Goal: Check status: Check status

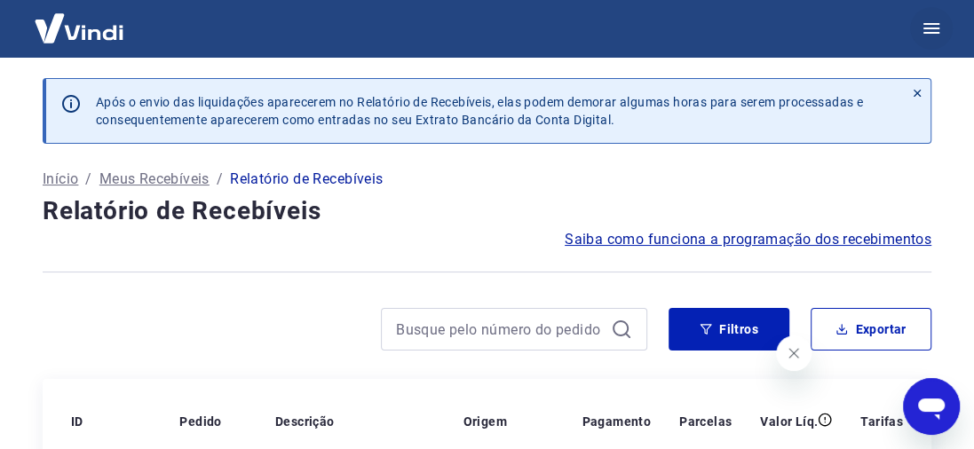
click at [931, 22] on icon "button" at bounding box center [931, 28] width 21 height 21
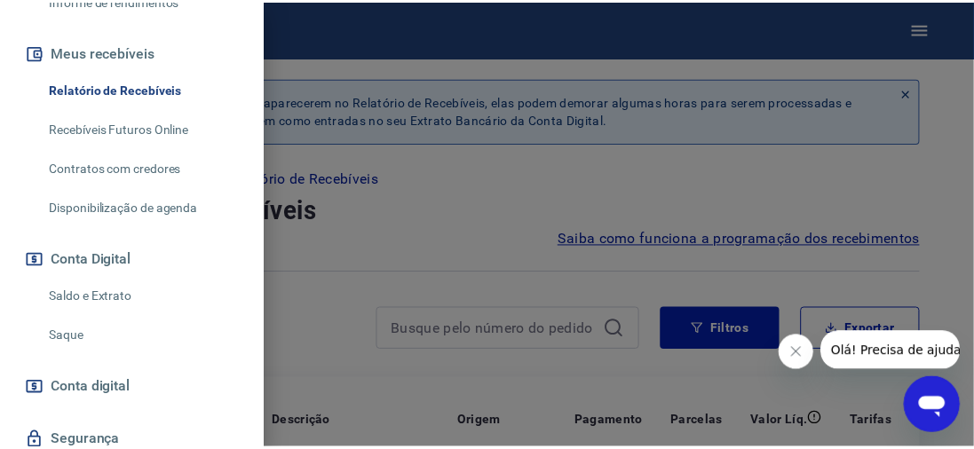
scroll to position [444, 0]
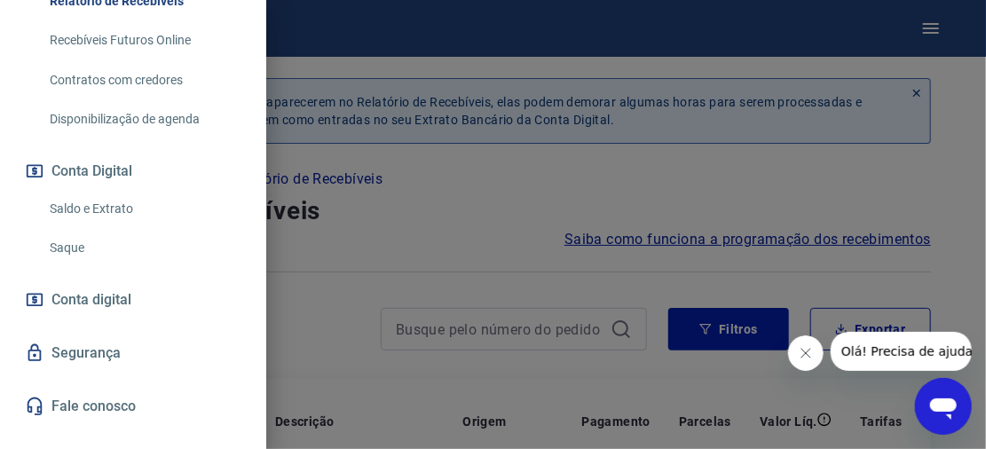
click at [96, 210] on link "Saldo e Extrato" at bounding box center [144, 209] width 202 height 36
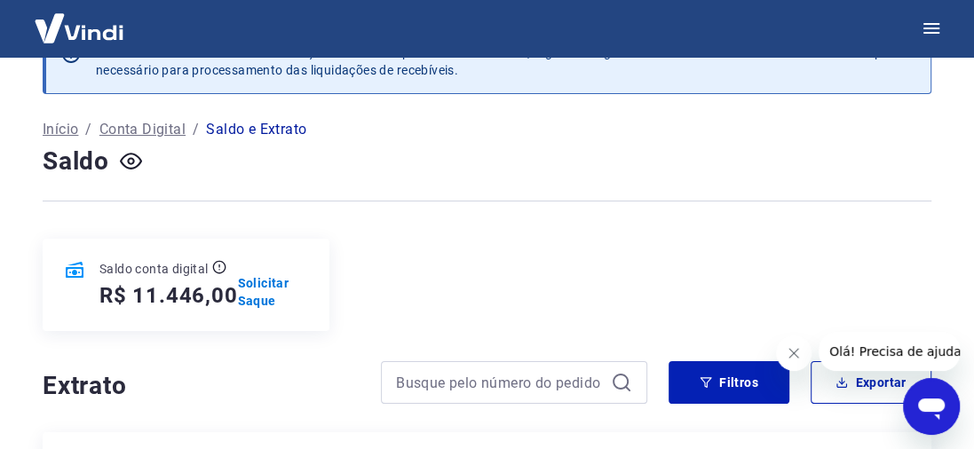
scroll to position [89, 0]
